Goal: Information Seeking & Learning: Learn about a topic

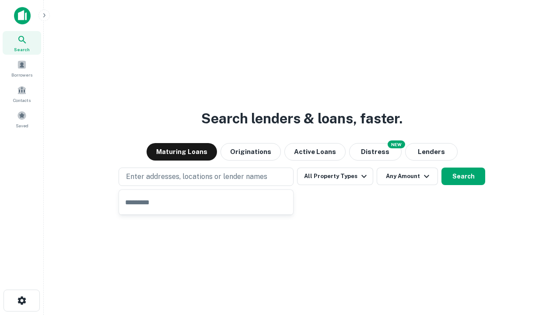
type input "**********"
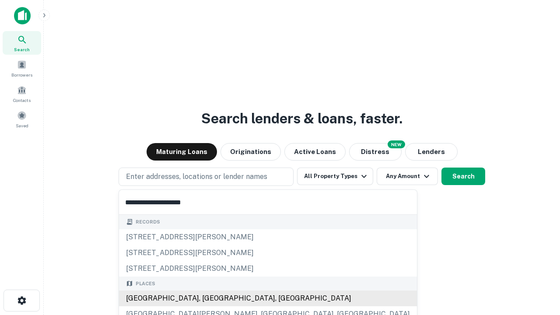
click at [209, 299] on div "[GEOGRAPHIC_DATA], [GEOGRAPHIC_DATA], [GEOGRAPHIC_DATA]" at bounding box center [268, 299] width 298 height 16
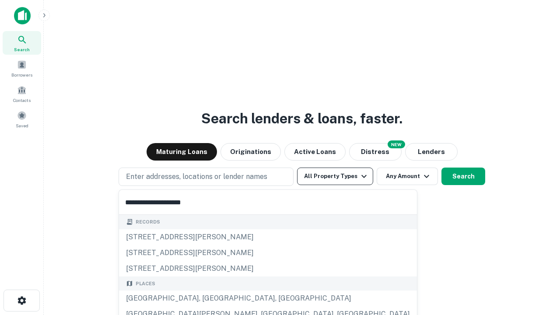
click at [335, 176] on button "All Property Types" at bounding box center [335, 177] width 76 height 18
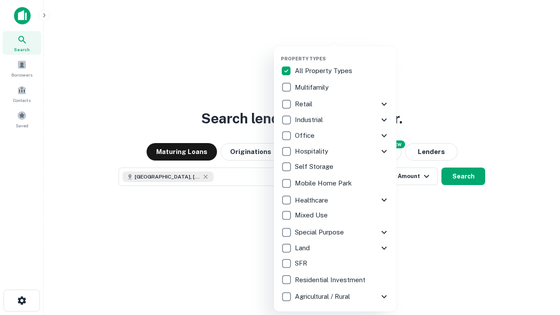
click at [342, 53] on button "button" at bounding box center [342, 53] width 123 height 0
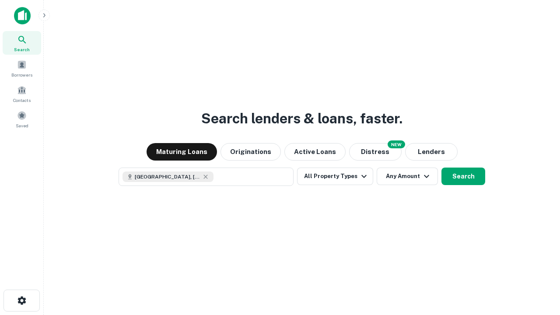
scroll to position [14, 0]
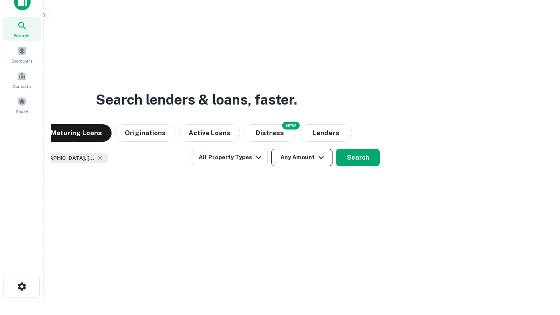
click at [271, 149] on button "Any Amount" at bounding box center [301, 158] width 61 height 18
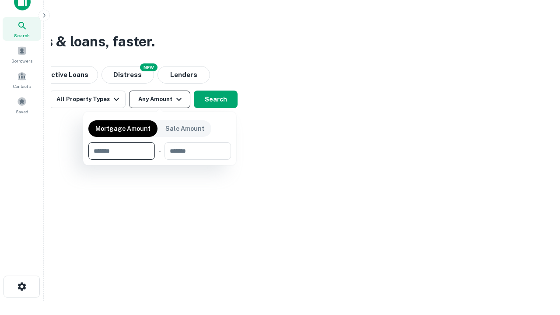
type input "*******"
click at [160, 160] on button "button" at bounding box center [159, 160] width 143 height 0
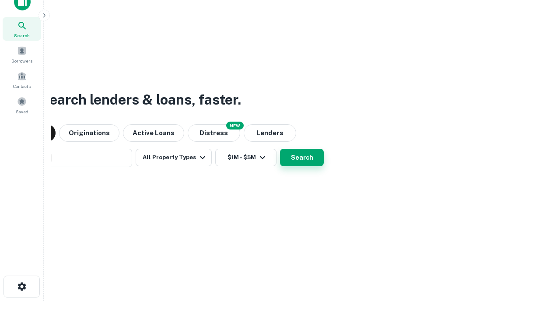
click at [280, 149] on button "Search" at bounding box center [302, 158] width 44 height 18
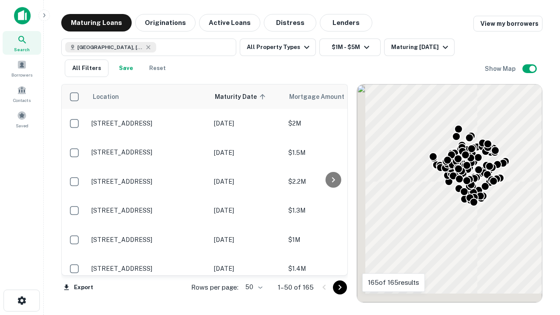
click at [253, 287] on body "Search Borrowers Contacts Saved Maturing Loans Originations Active Loans Distre…" at bounding box center [280, 157] width 560 height 315
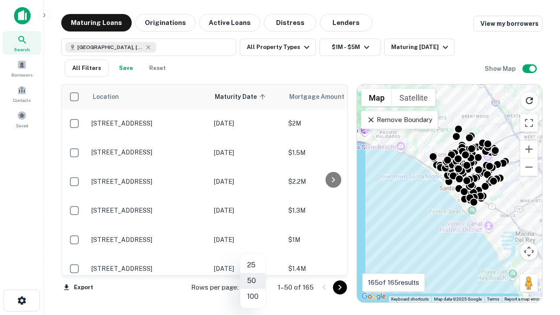
click at [253, 265] on li "25" at bounding box center [252, 265] width 25 height 16
